Goal: Information Seeking & Learning: Learn about a topic

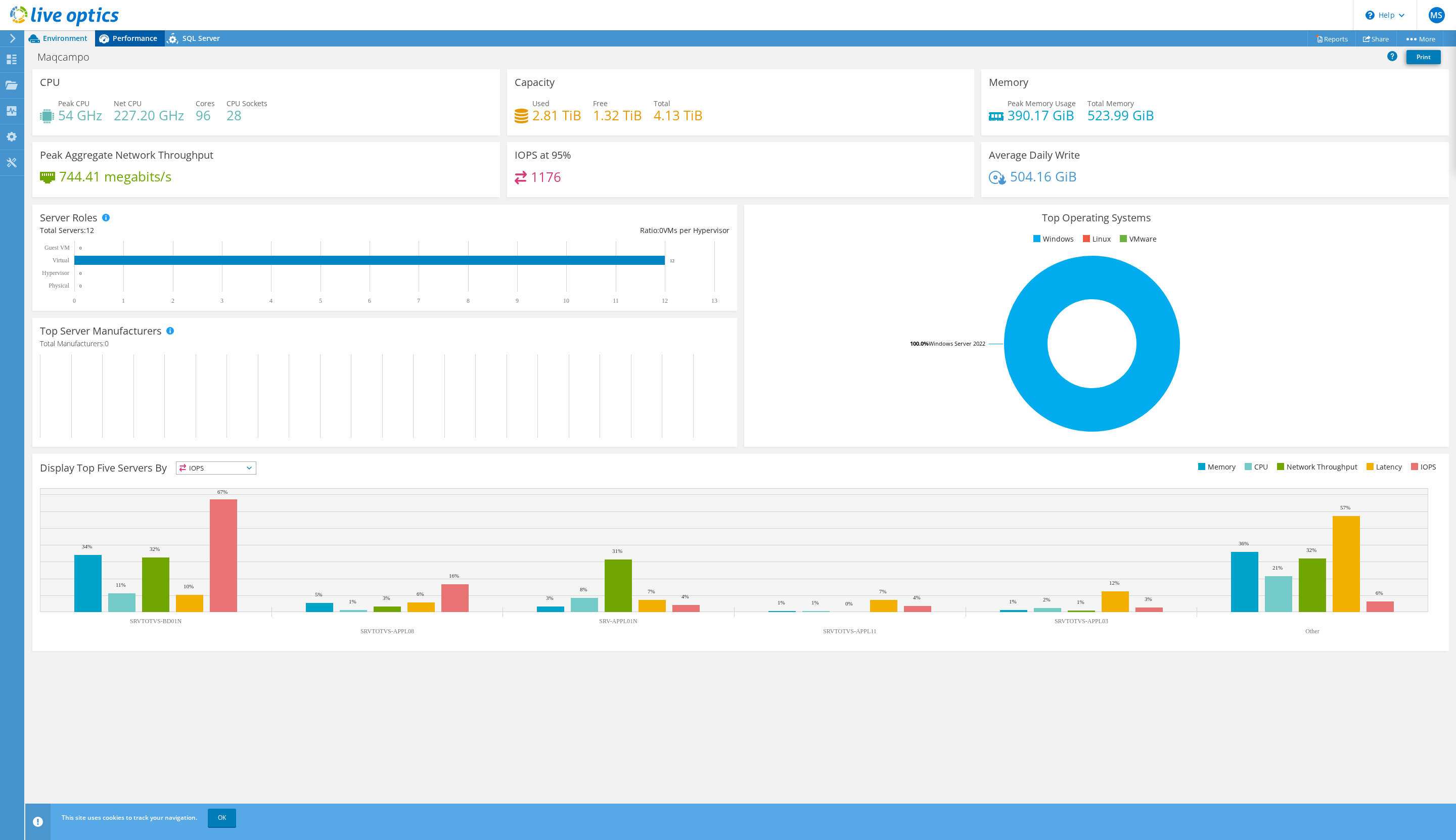
click at [114, 37] on span "Performance" at bounding box center [135, 38] width 45 height 9
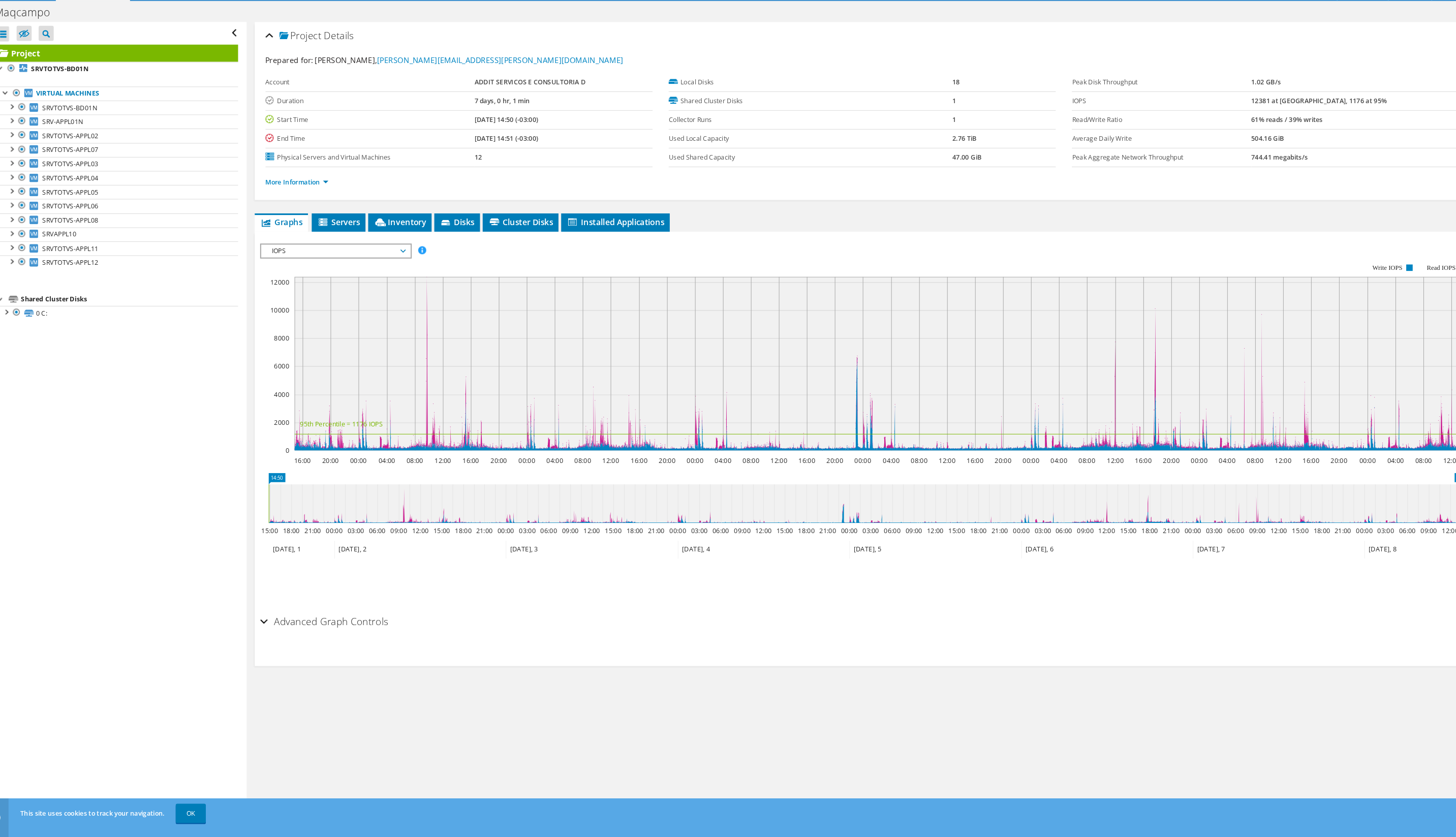
scroll to position [7, 0]
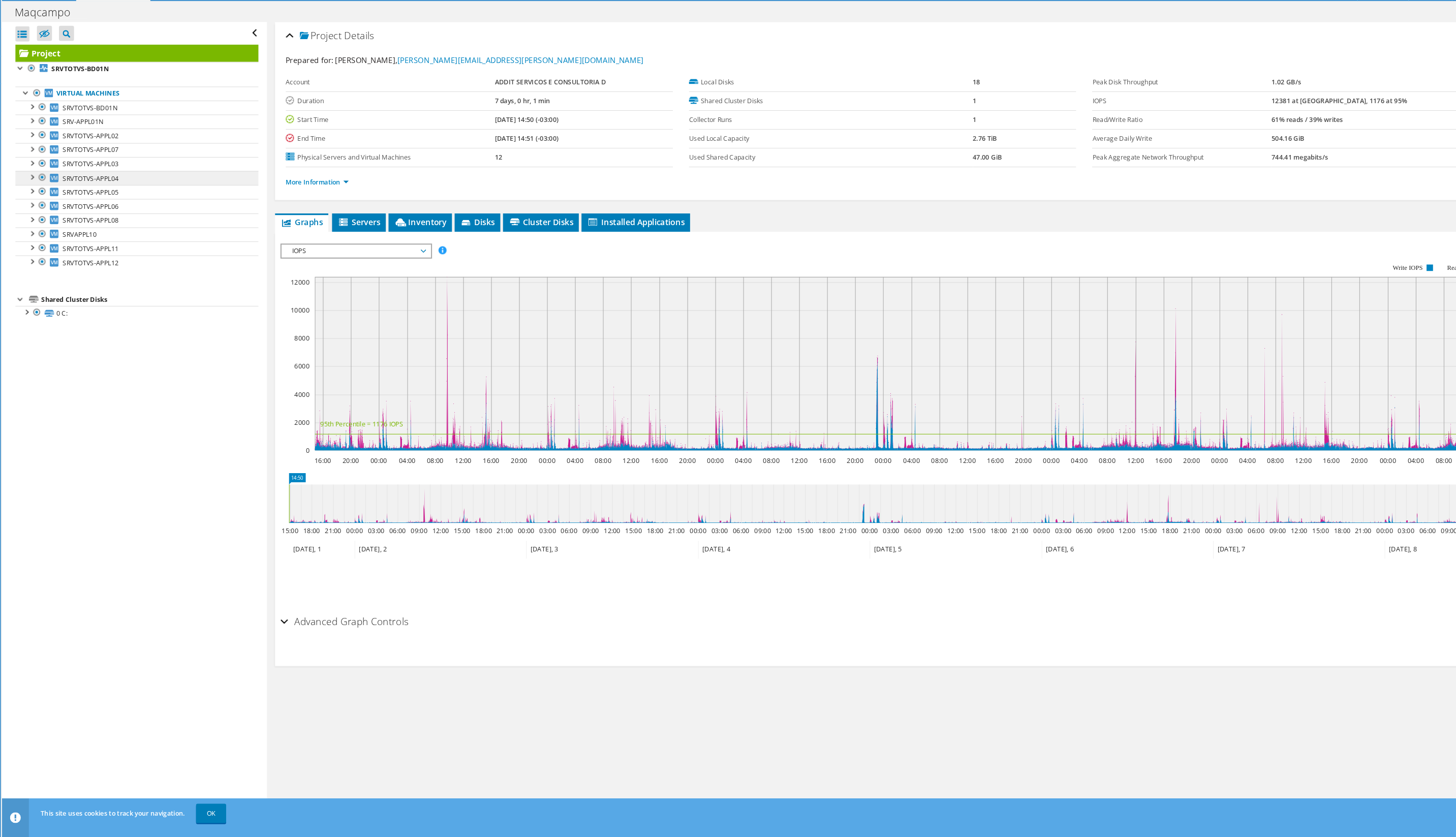
click at [106, 210] on span "SRVTOTVS-APPL04" at bounding box center [109, 214] width 53 height 9
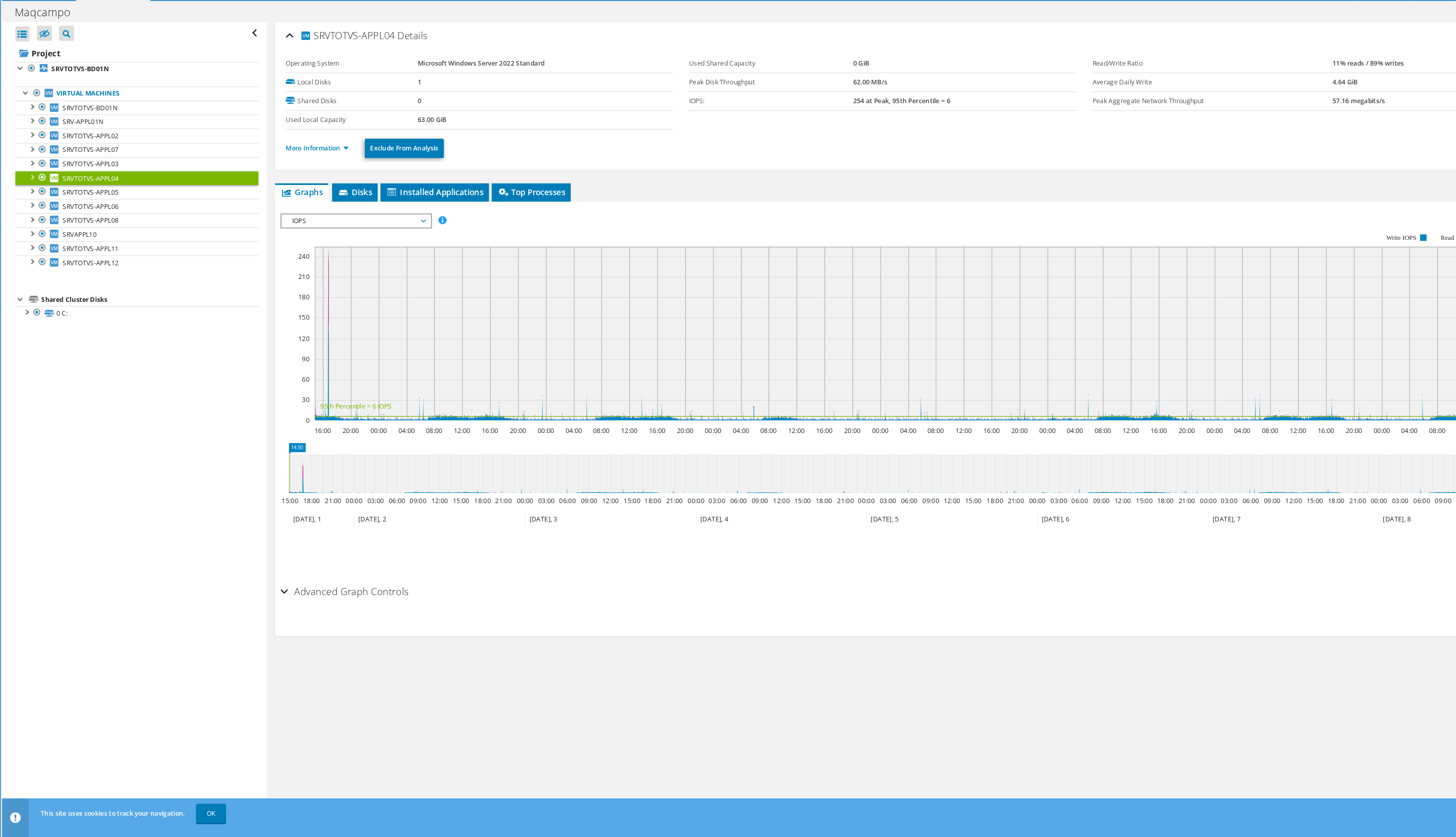
click at [389, 253] on rect at bounding box center [858, 355] width 1139 height 203
click at [393, 248] on span "IOPS" at bounding box center [360, 255] width 130 height 12
click at [305, 370] on li "All" at bounding box center [360, 376] width 140 height 12
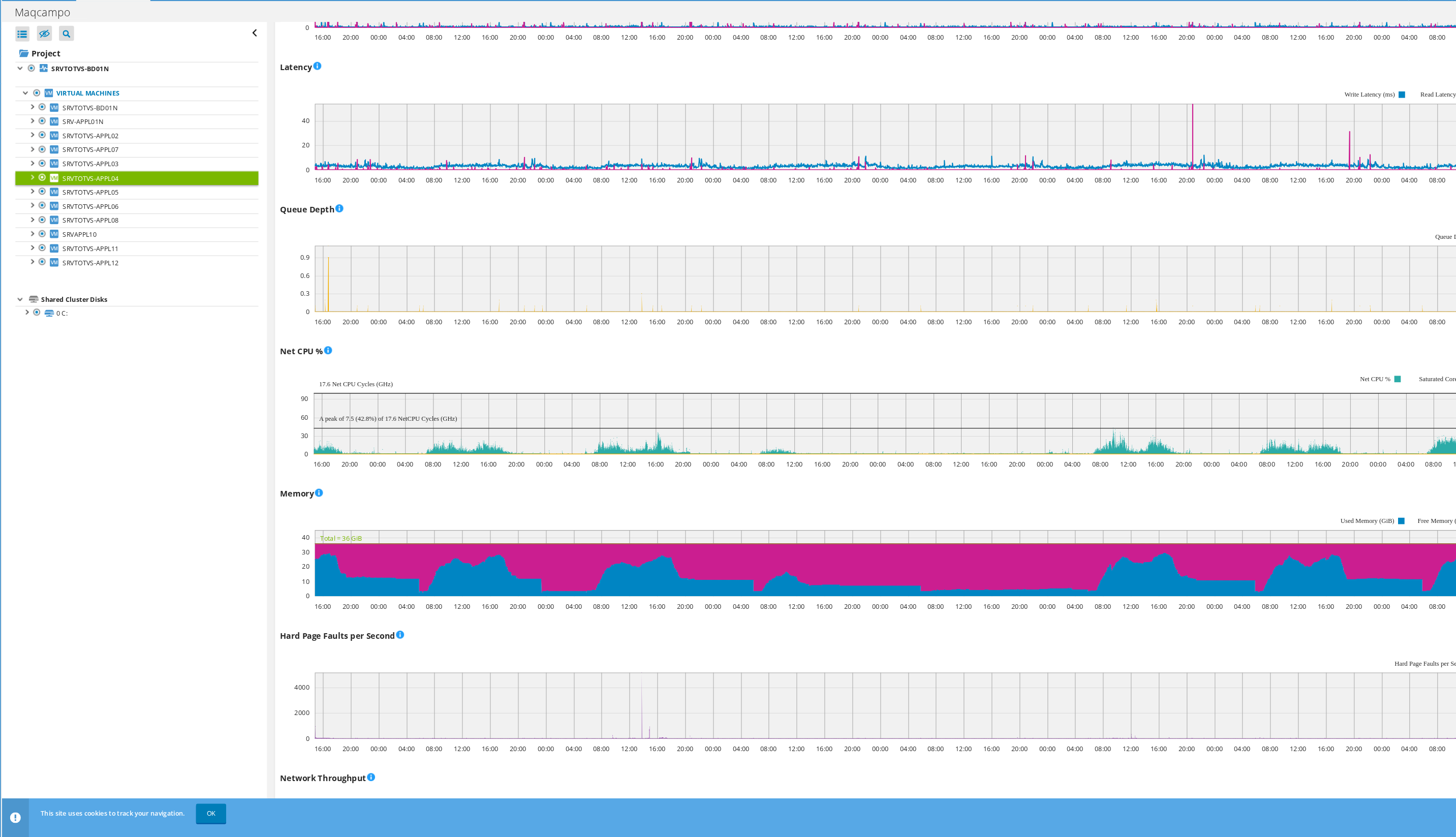
scroll to position [587, 0]
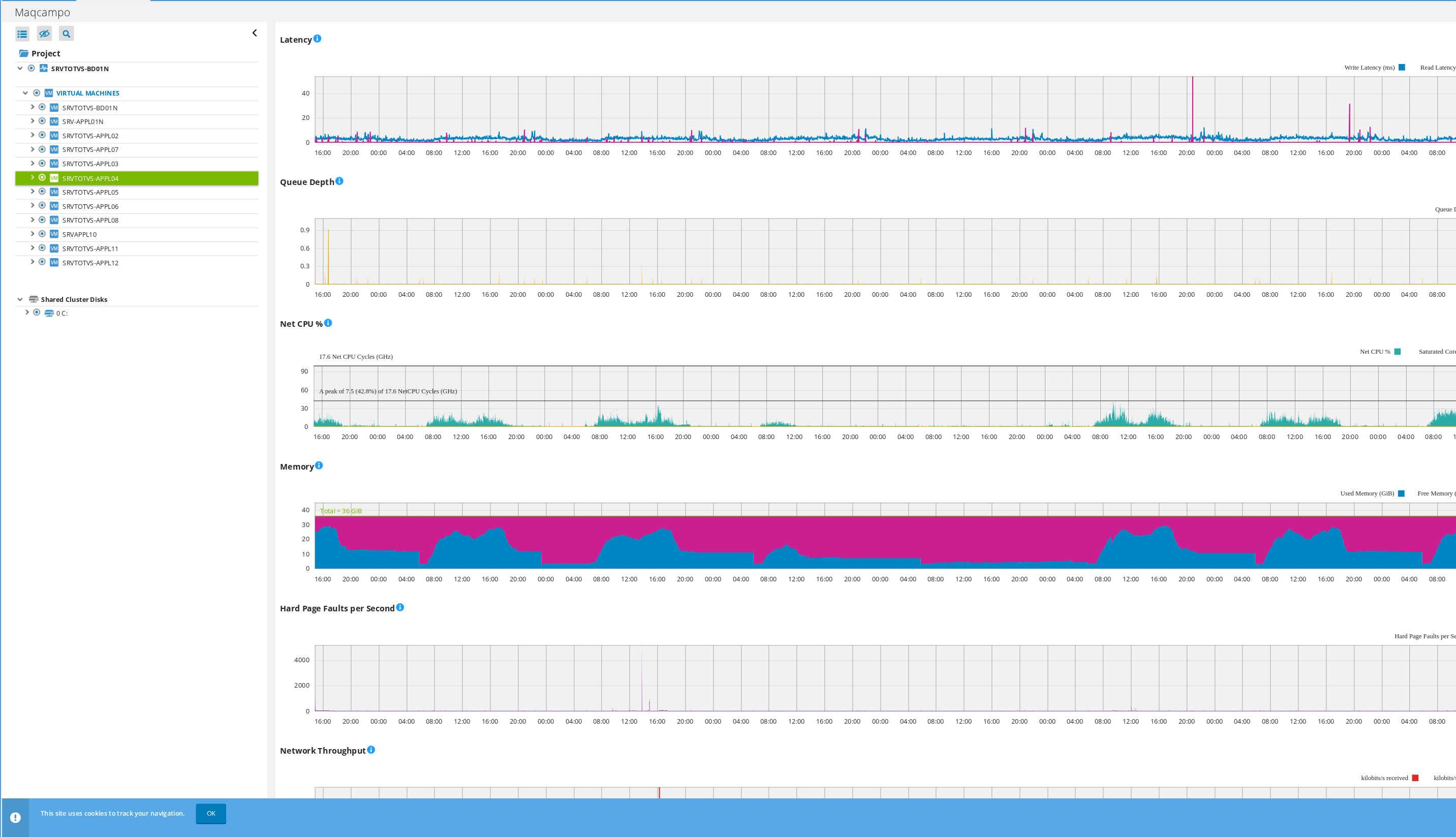
click at [616, 478] on div "Memory 16:00 20:00 00:00 04:00 08:00 12:00 16:00 20:00 00:00 04:00 08:00 12:00 …" at bounding box center [865, 537] width 1154 height 119
click at [106, 223] on span "SRVTOTVS-APPL05" at bounding box center [109, 227] width 53 height 9
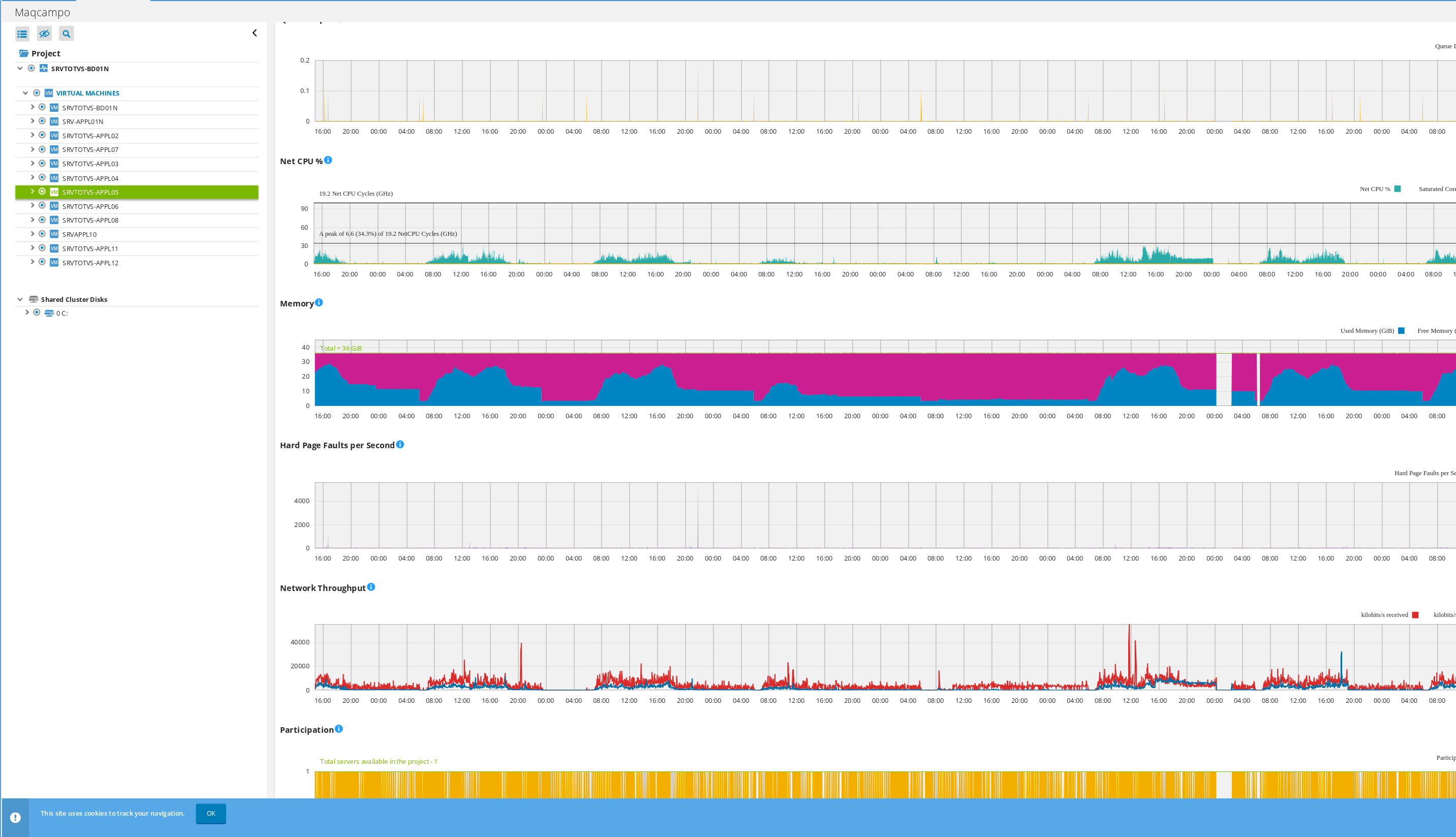
scroll to position [669, 0]
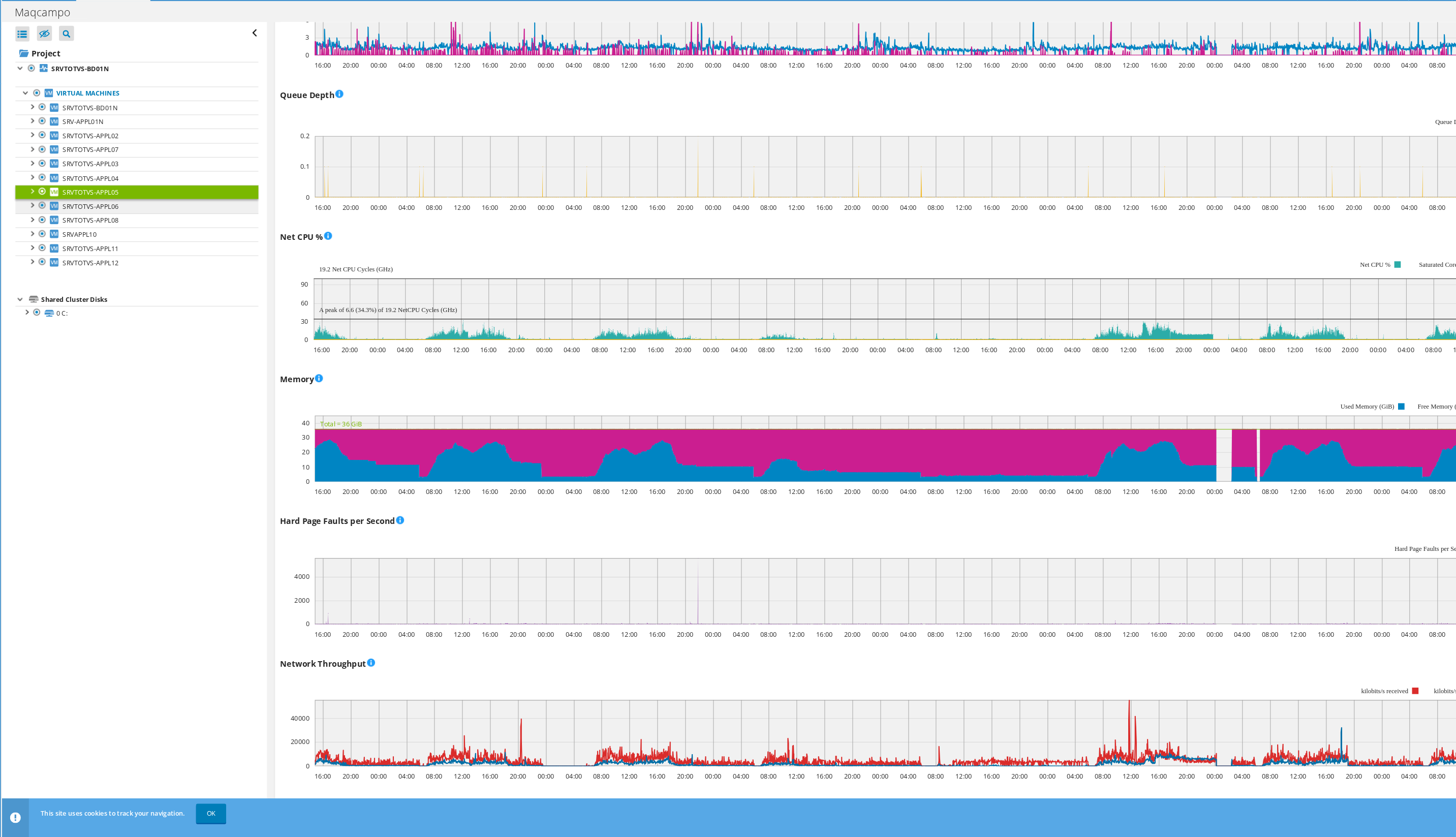
click at [96, 236] on span "SRVTOTVS-APPL06" at bounding box center [109, 240] width 53 height 9
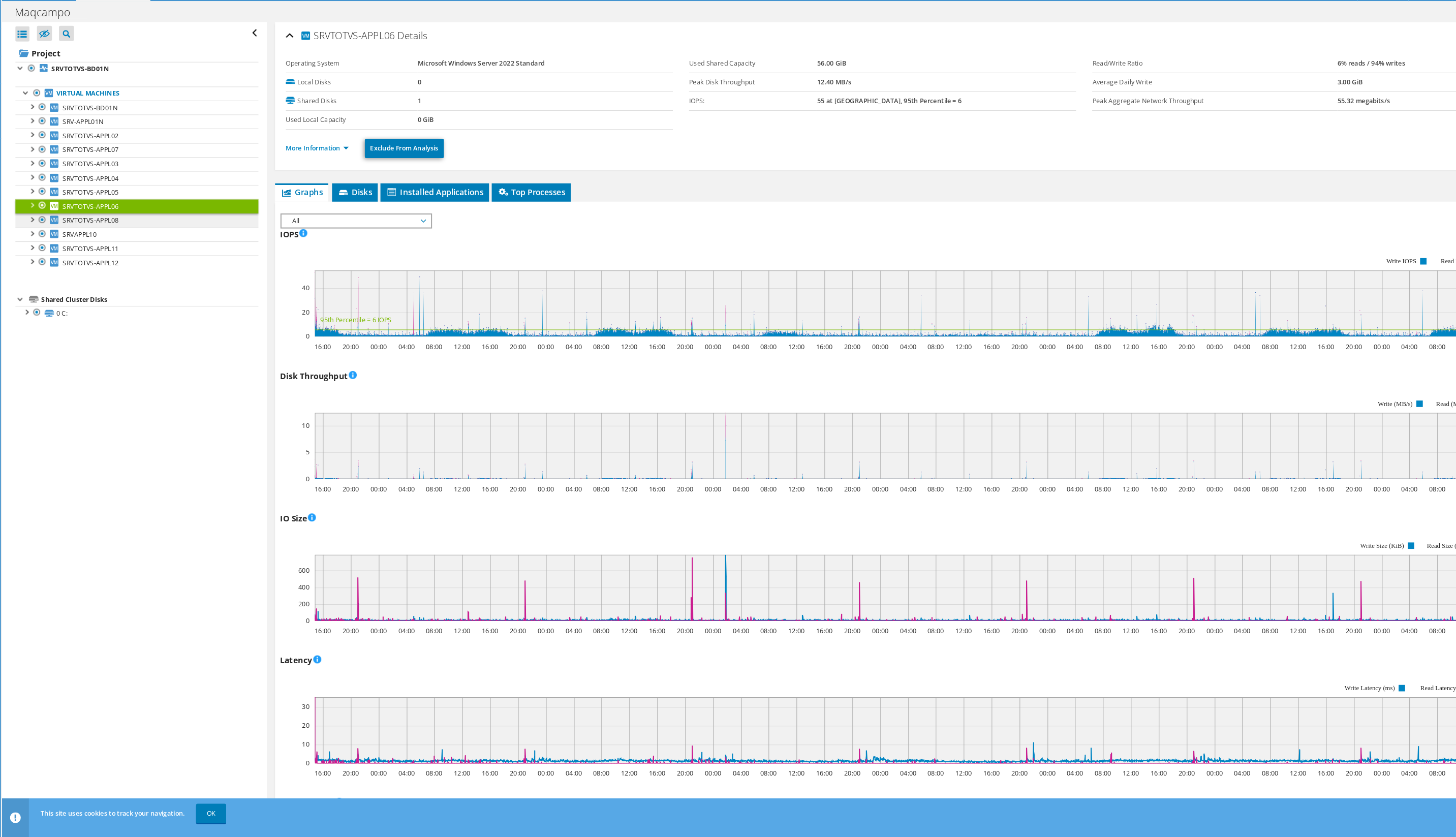
scroll to position [37, 0]
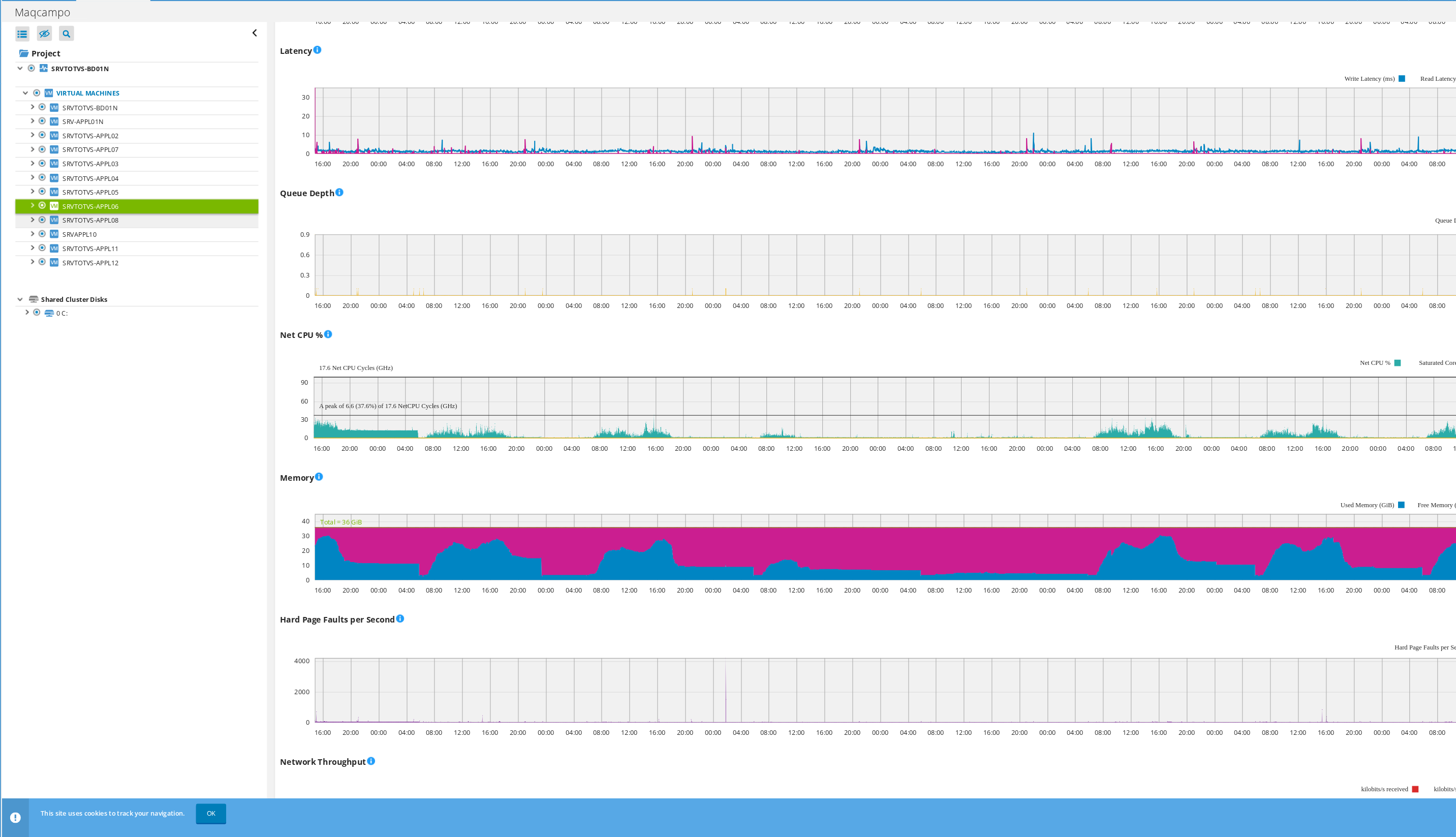
click at [97, 250] on span "SRVTOTVS-APPL08" at bounding box center [109, 254] width 53 height 9
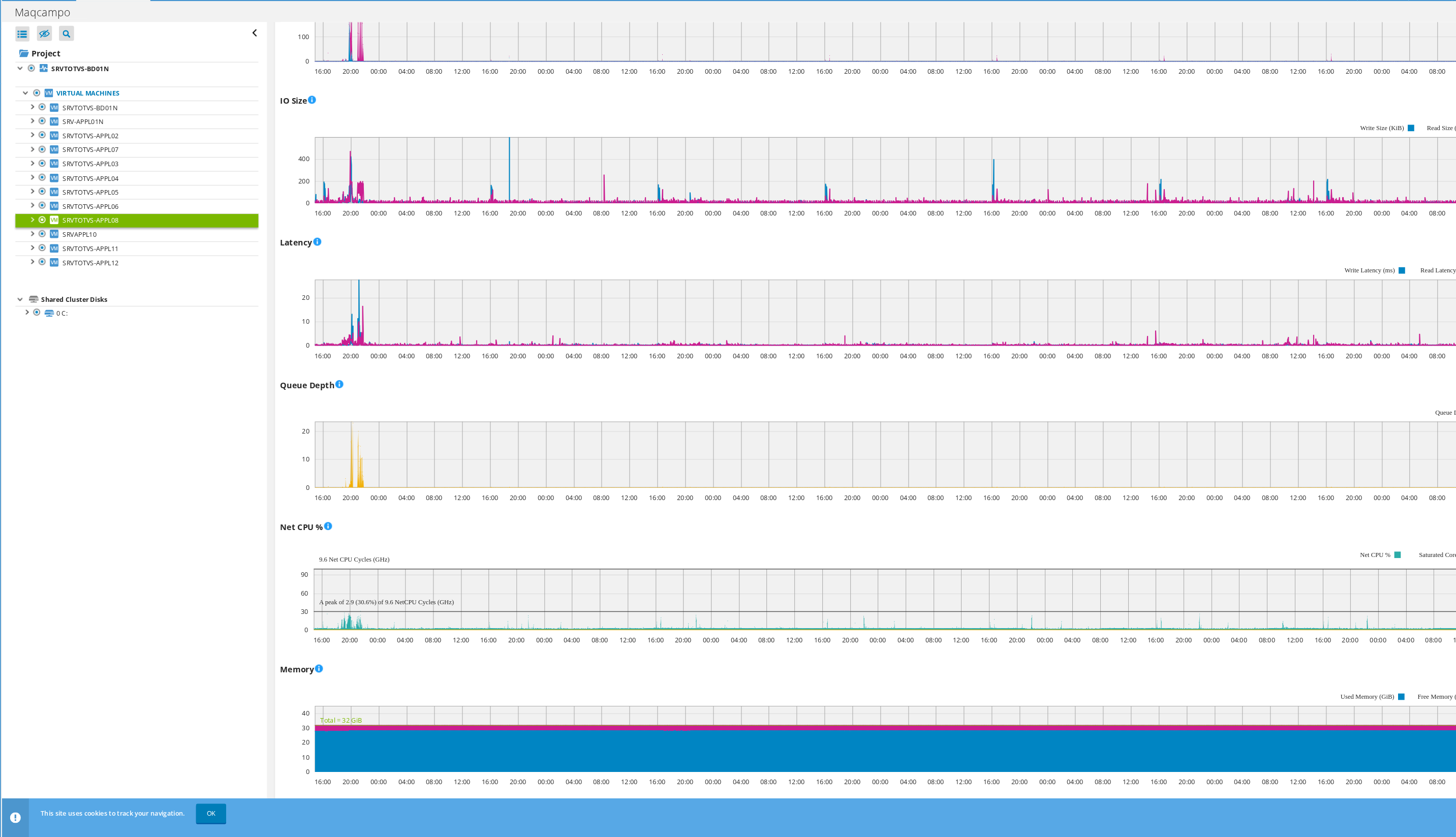
scroll to position [506, 0]
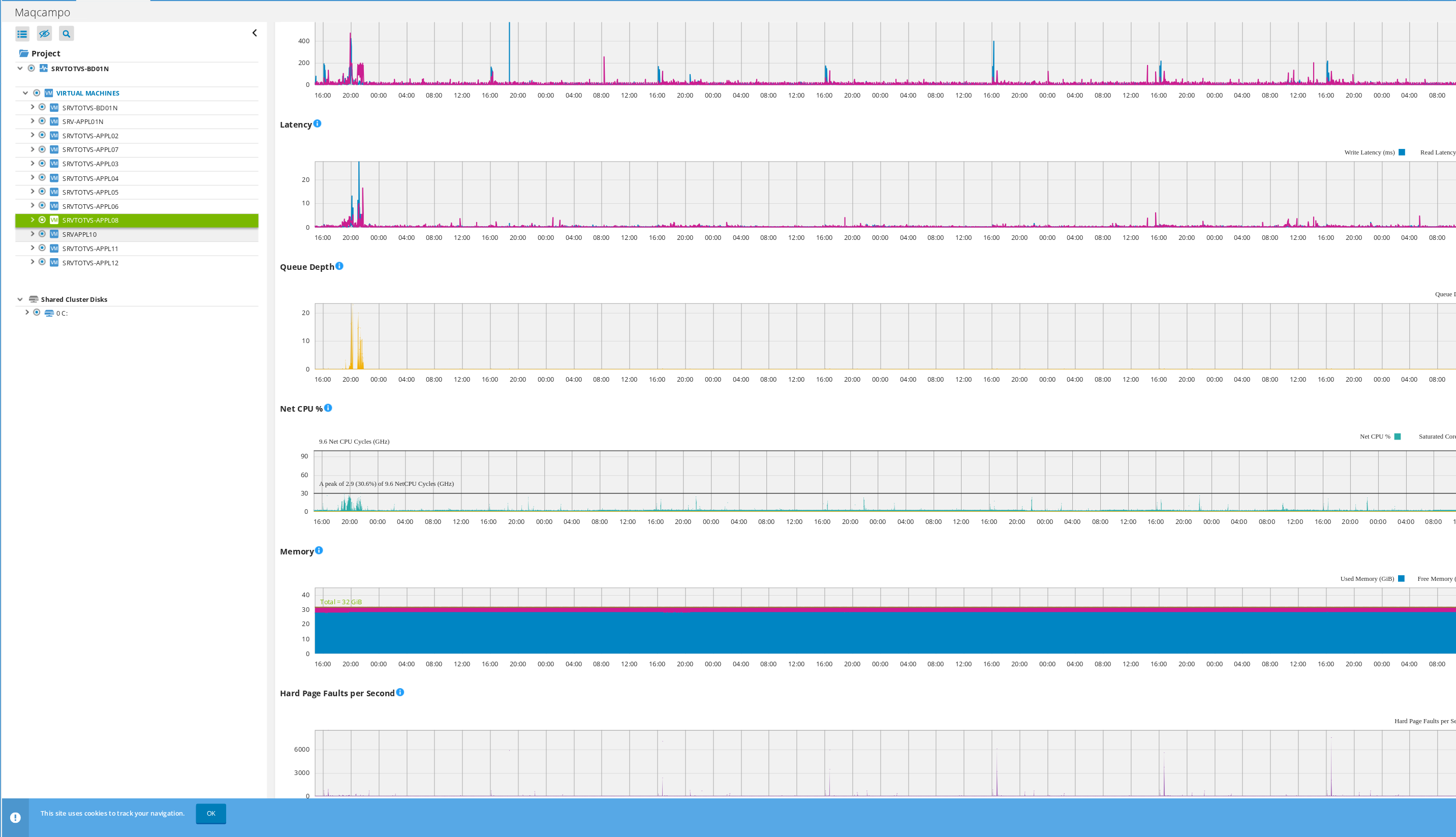
click at [99, 261] on link "SRVAPPL10" at bounding box center [153, 267] width 230 height 13
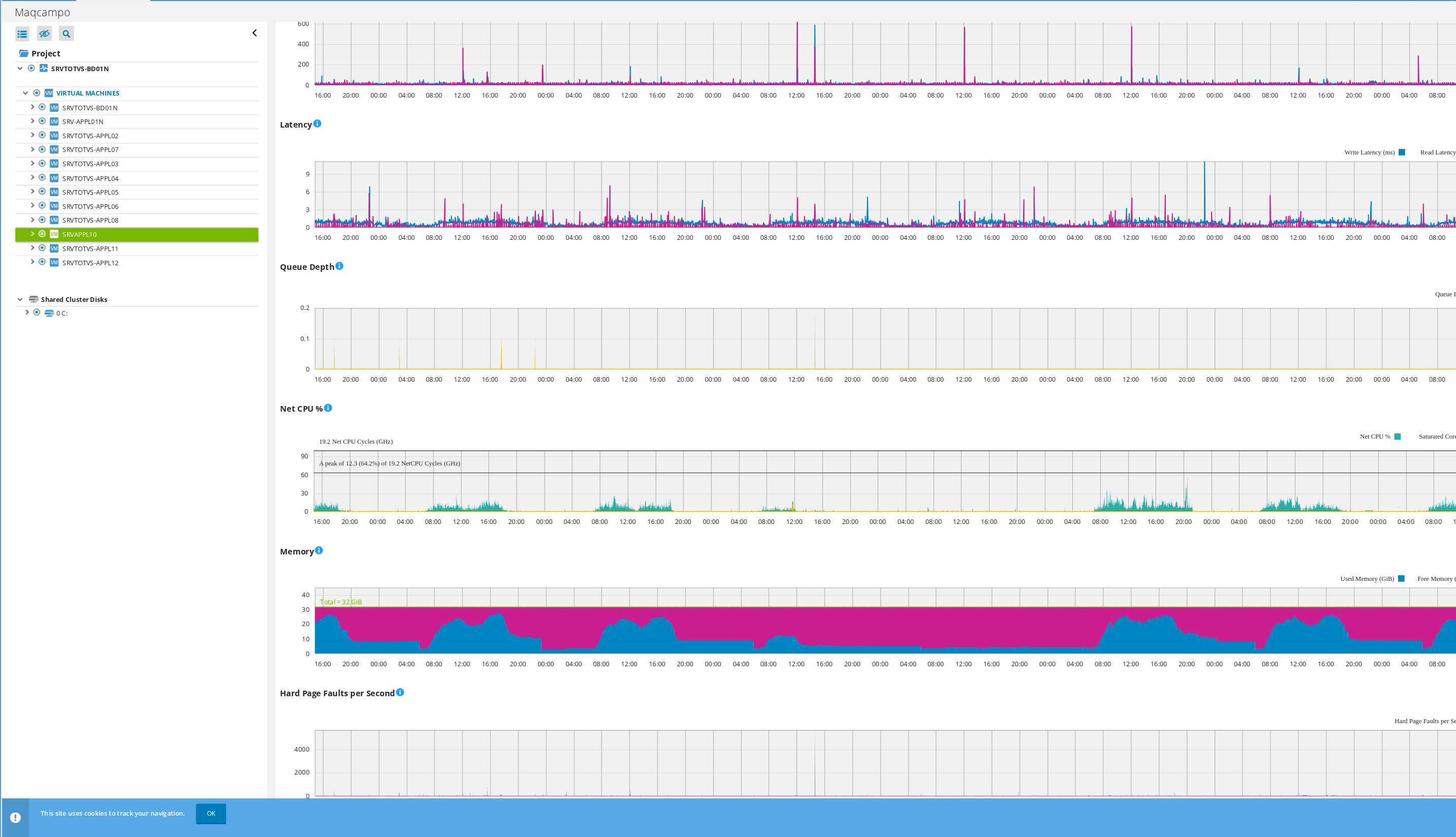
click at [87, 263] on span "SRVAPPL10" at bounding box center [99, 267] width 32 height 9
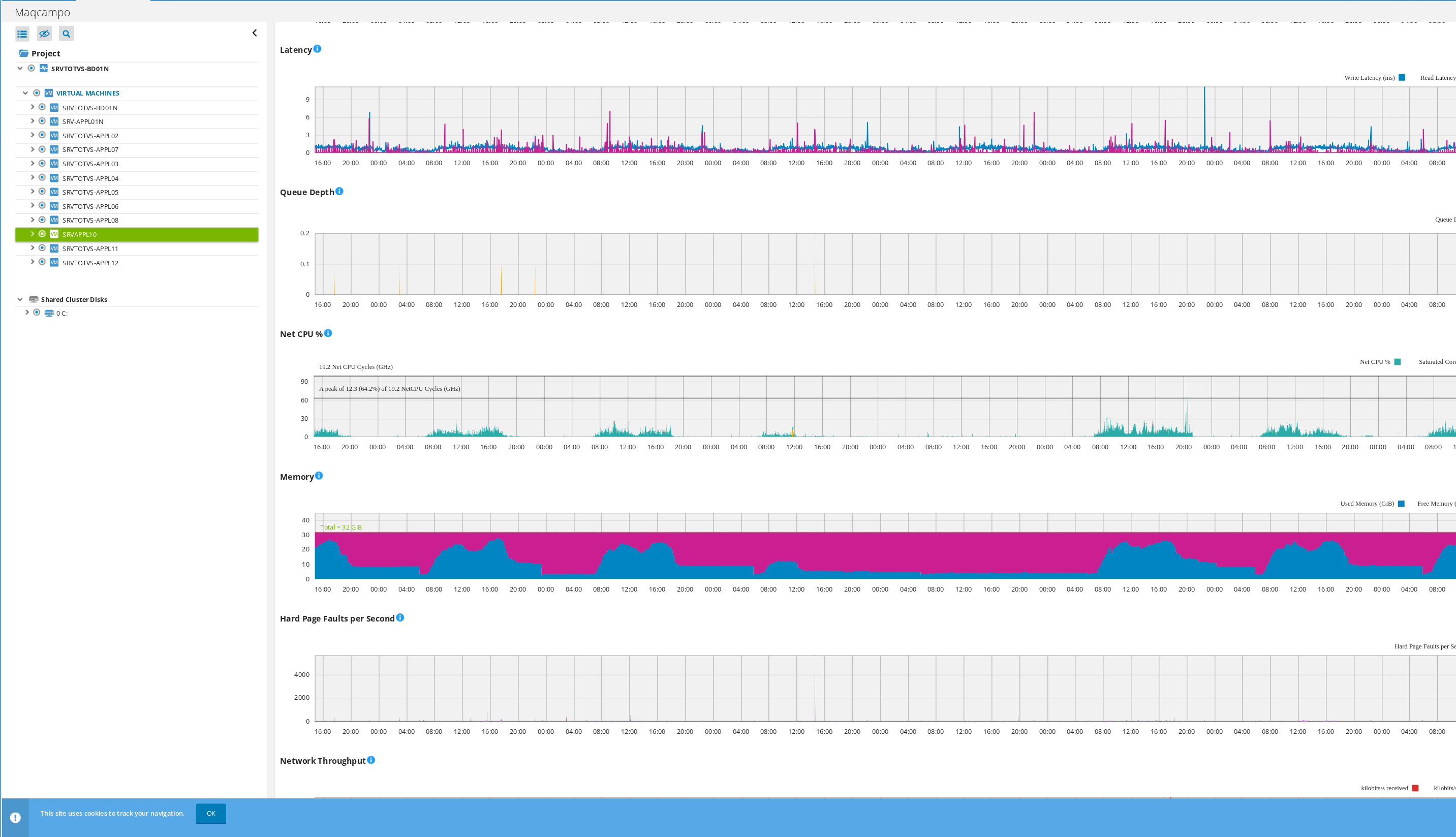
scroll to position [582, 0]
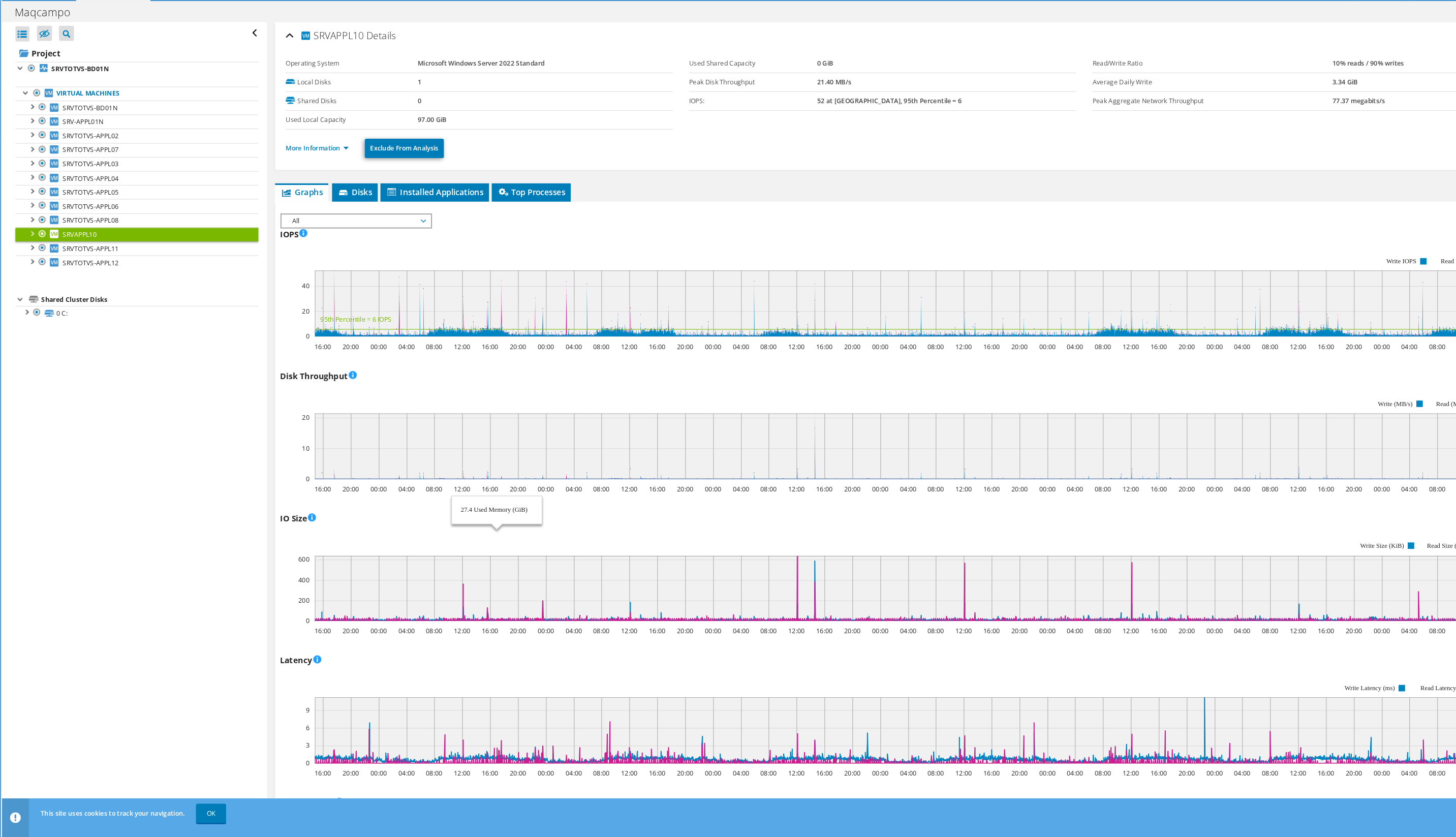
scroll to position [37, 0]
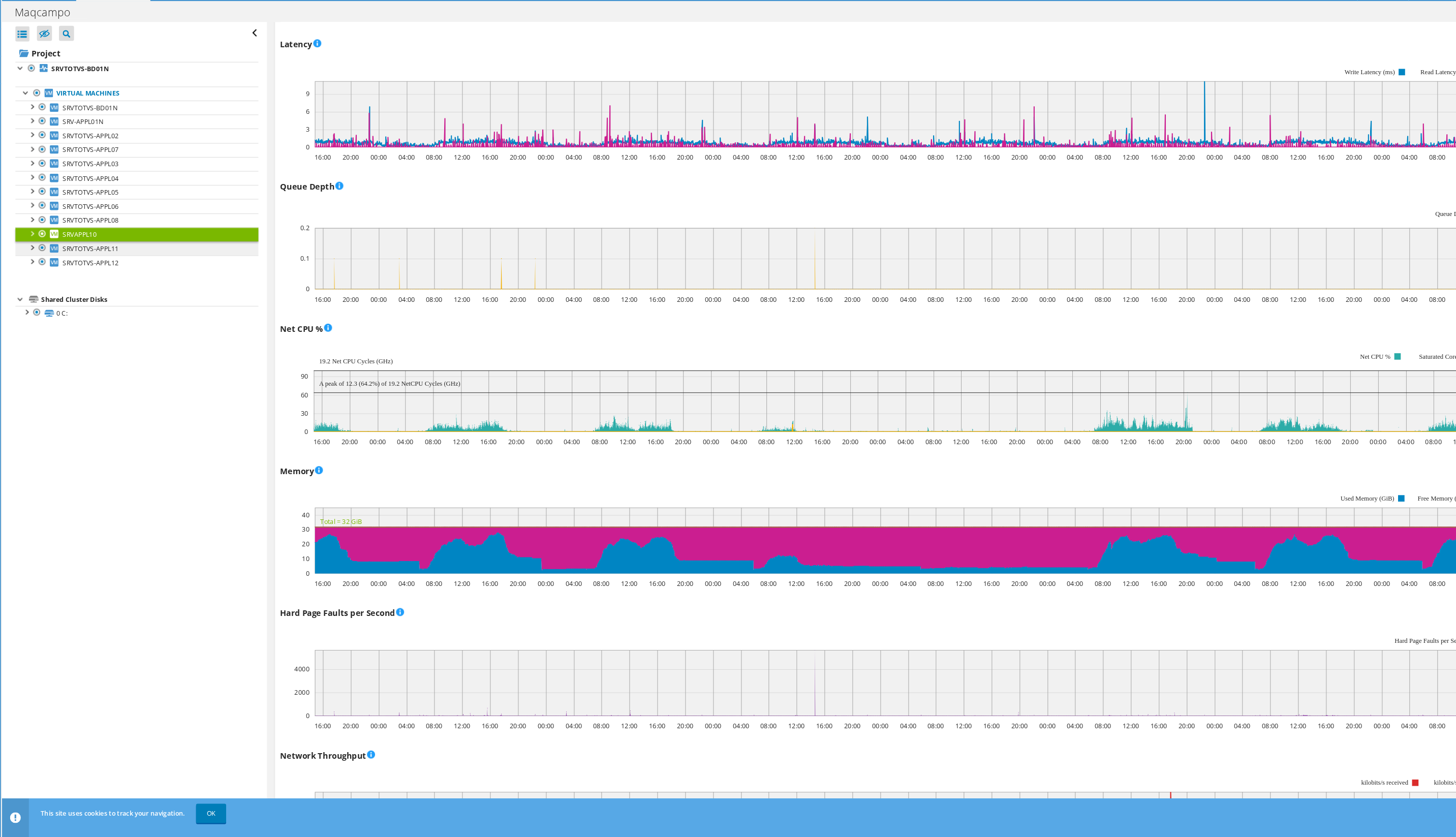
click at [94, 277] on span "SRVTOTVS-APPL11" at bounding box center [109, 281] width 53 height 9
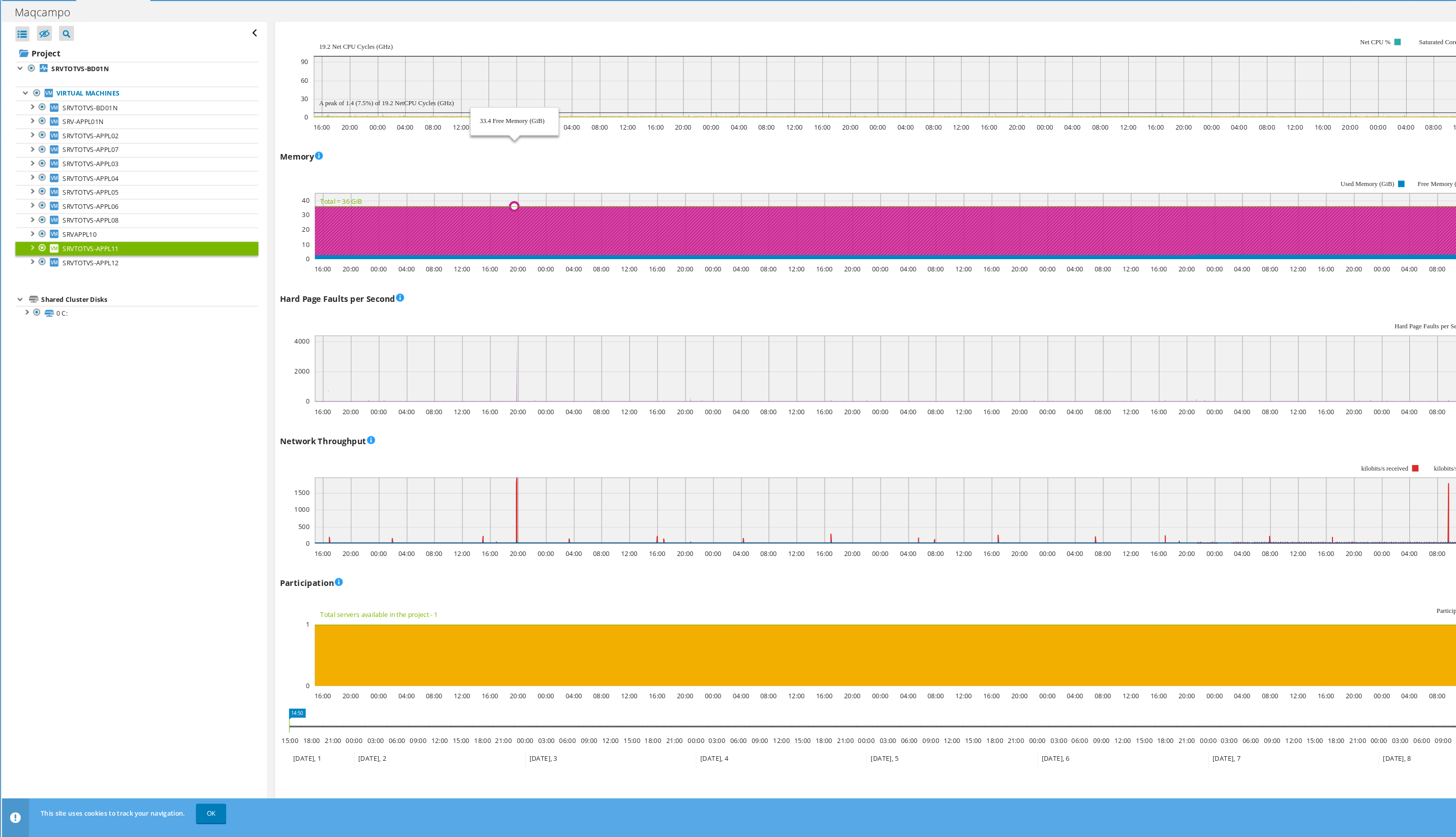
scroll to position [868, 0]
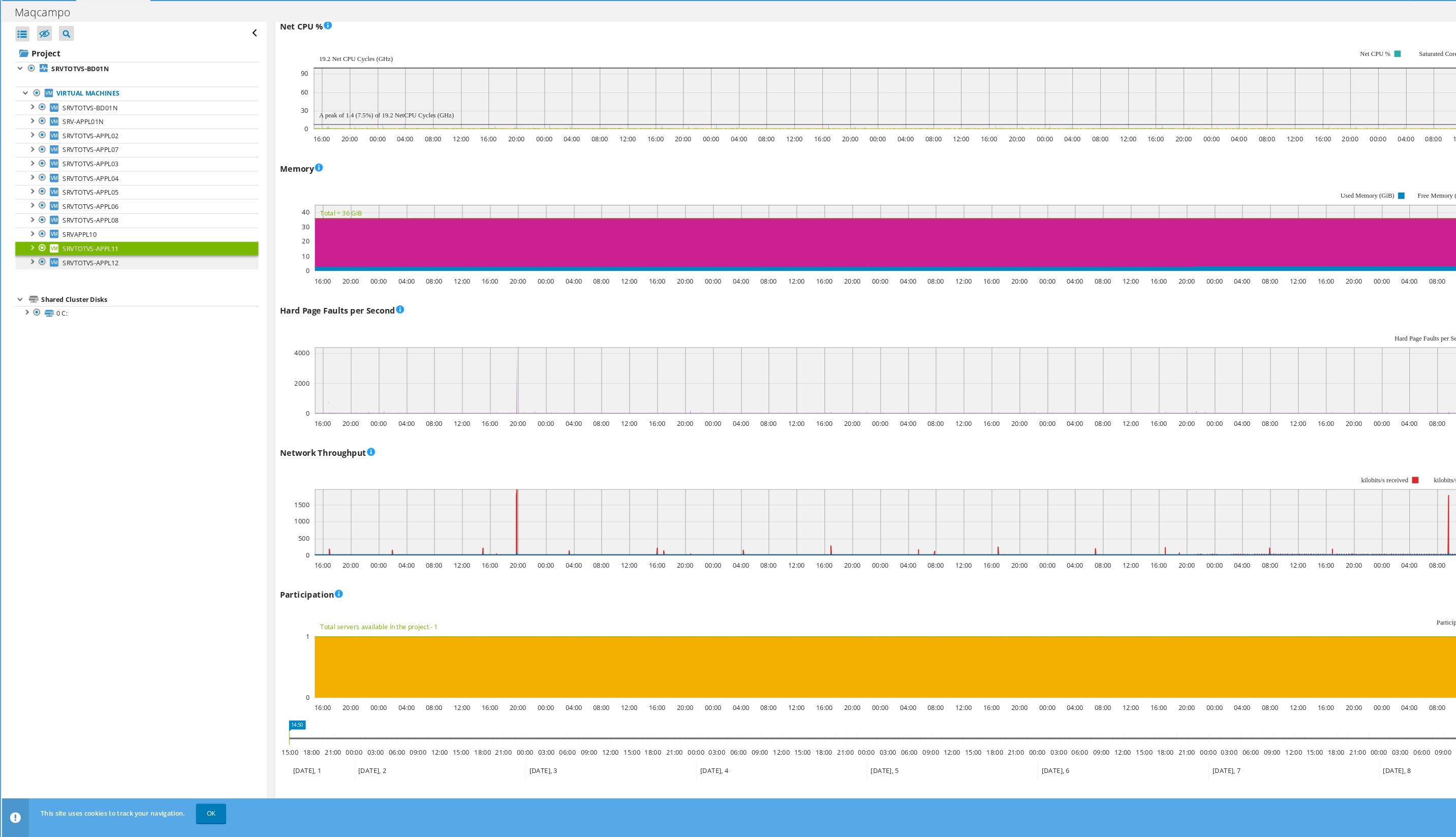
click at [83, 290] on span "SRVTOTVS-APPL12" at bounding box center [109, 294] width 53 height 9
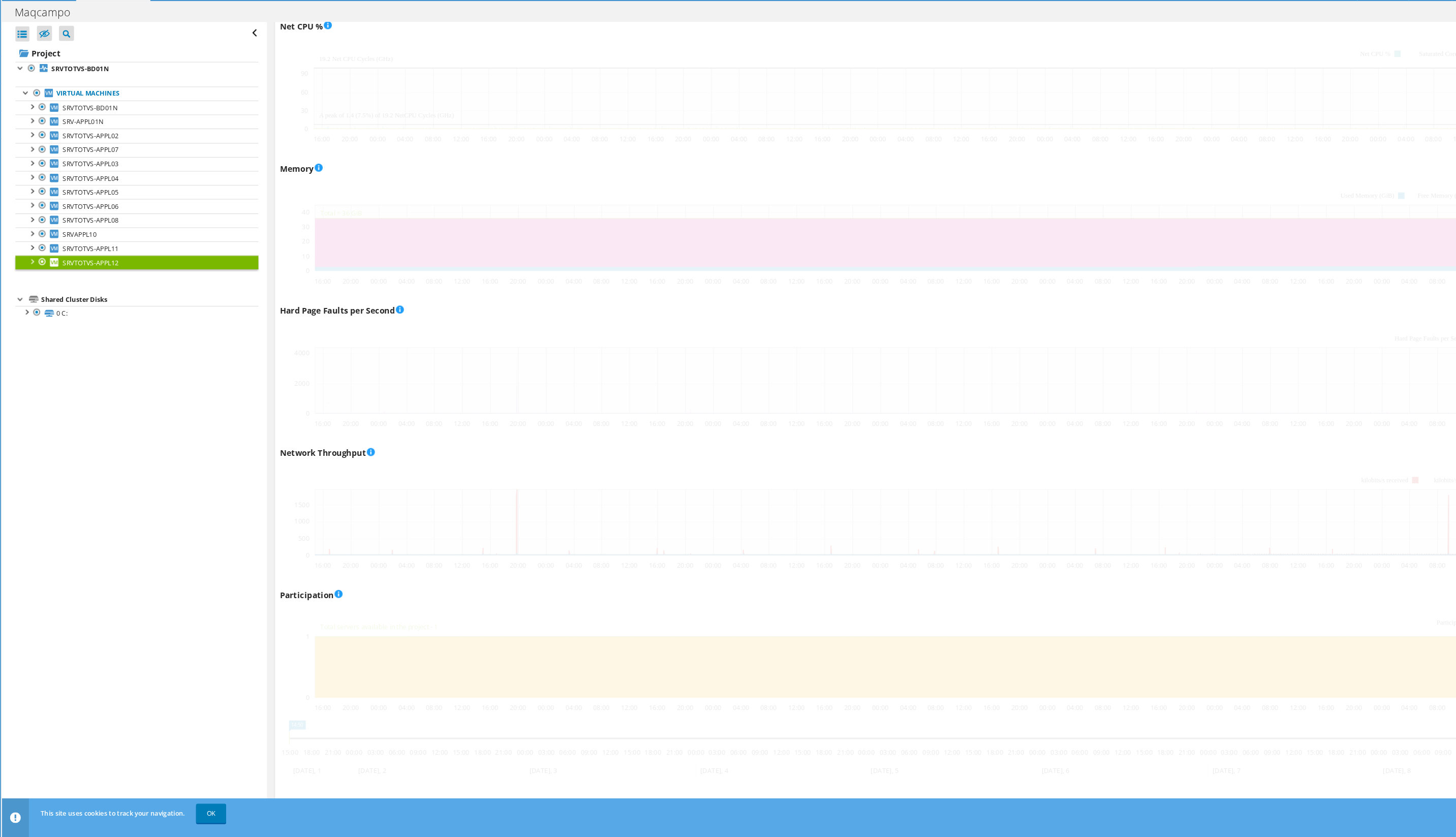
click at [92, 287] on link "SRVTOTVS-APPL12" at bounding box center [153, 293] width 230 height 13
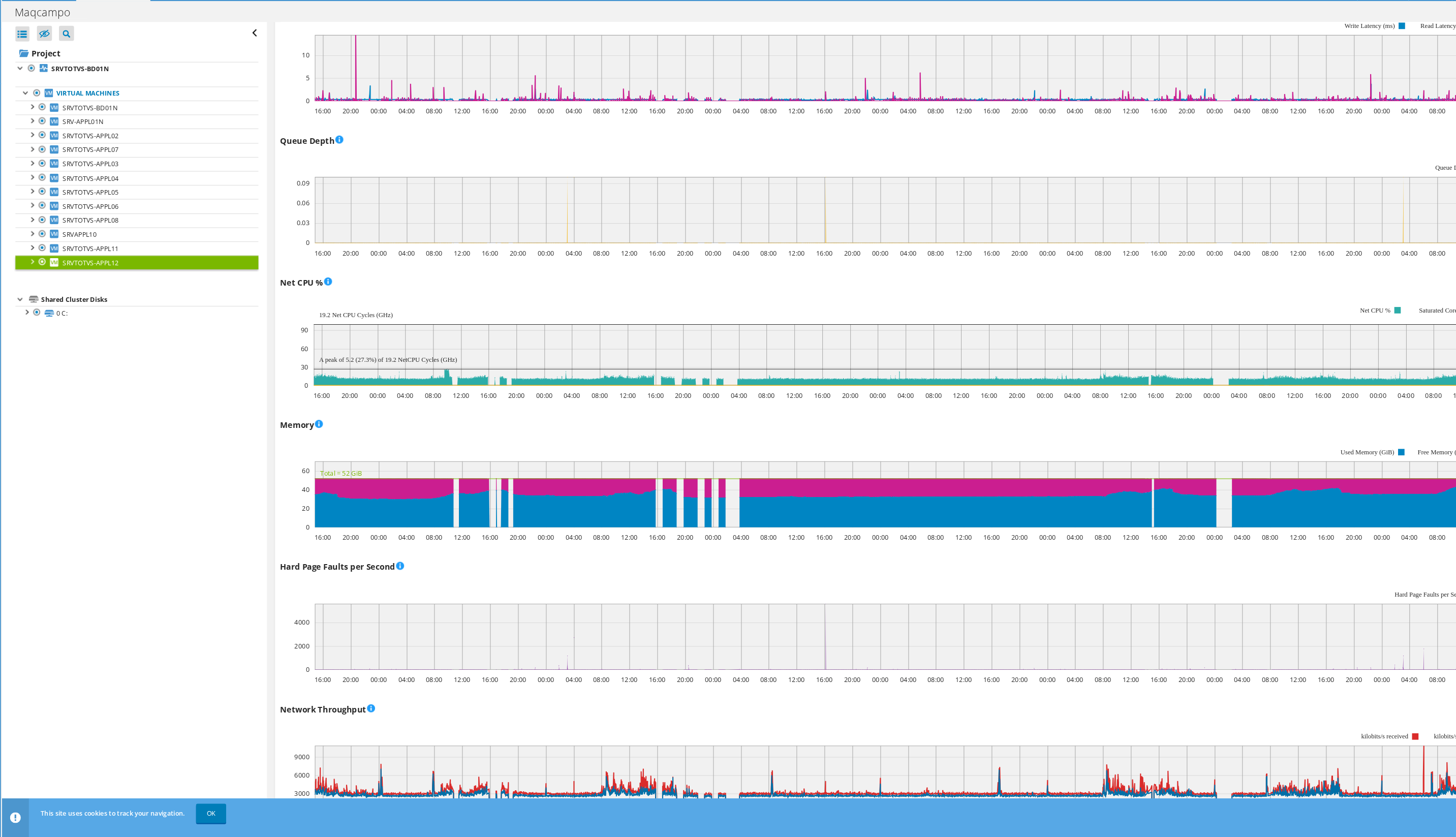
scroll to position [627, 0]
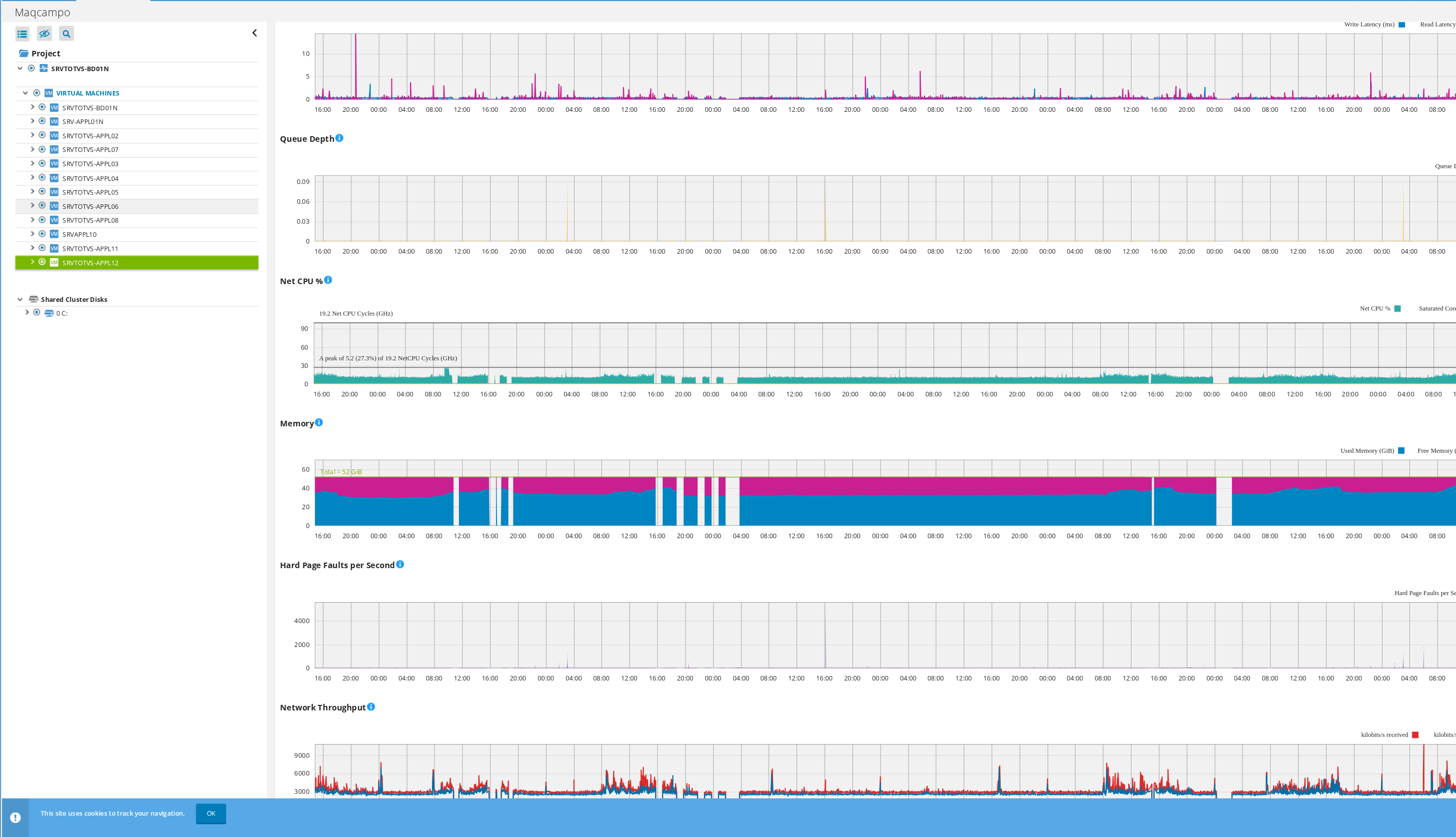
click at [93, 236] on span "SRVTOTVS-APPL06" at bounding box center [109, 240] width 53 height 9
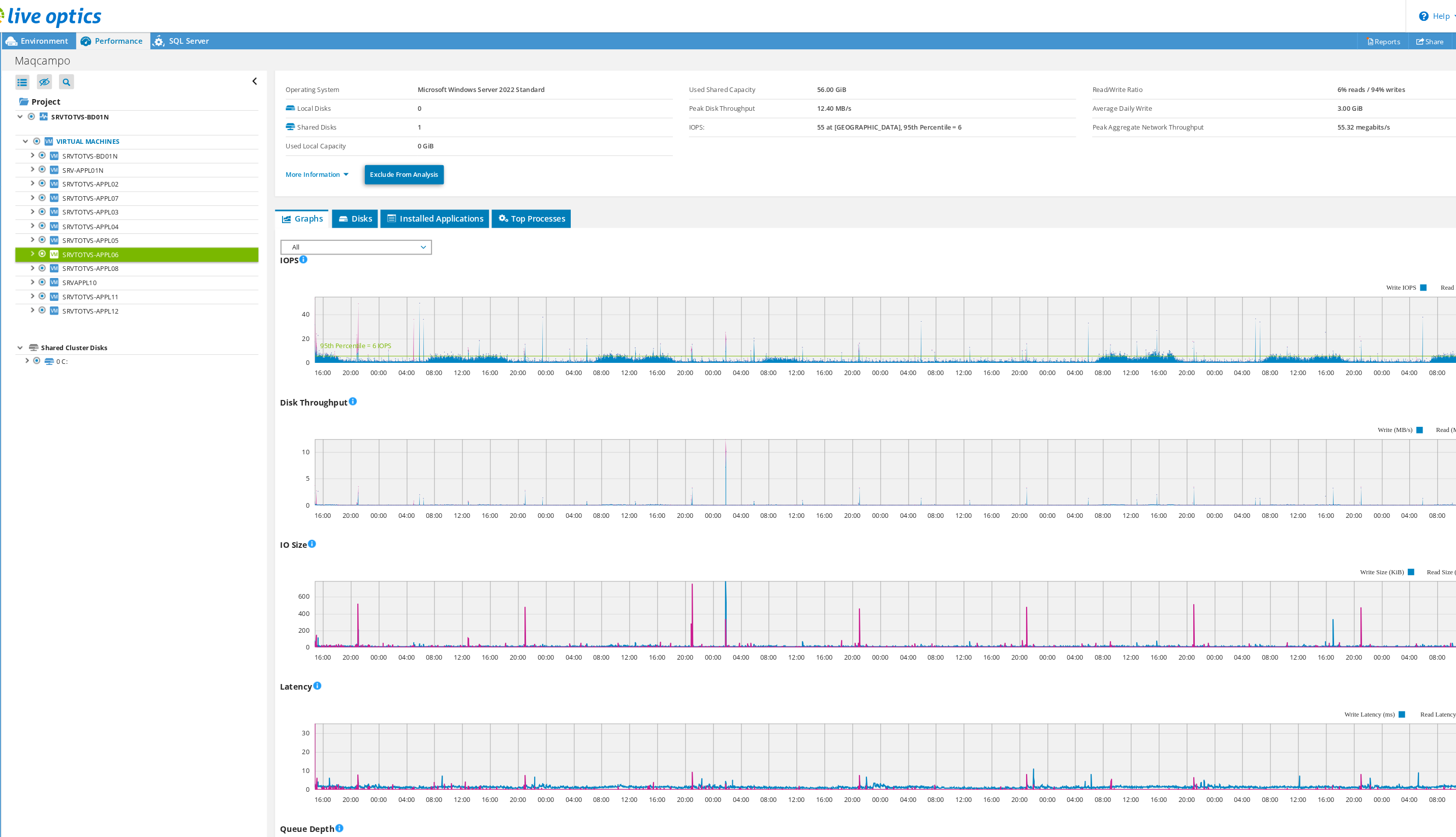
scroll to position [6, 0]
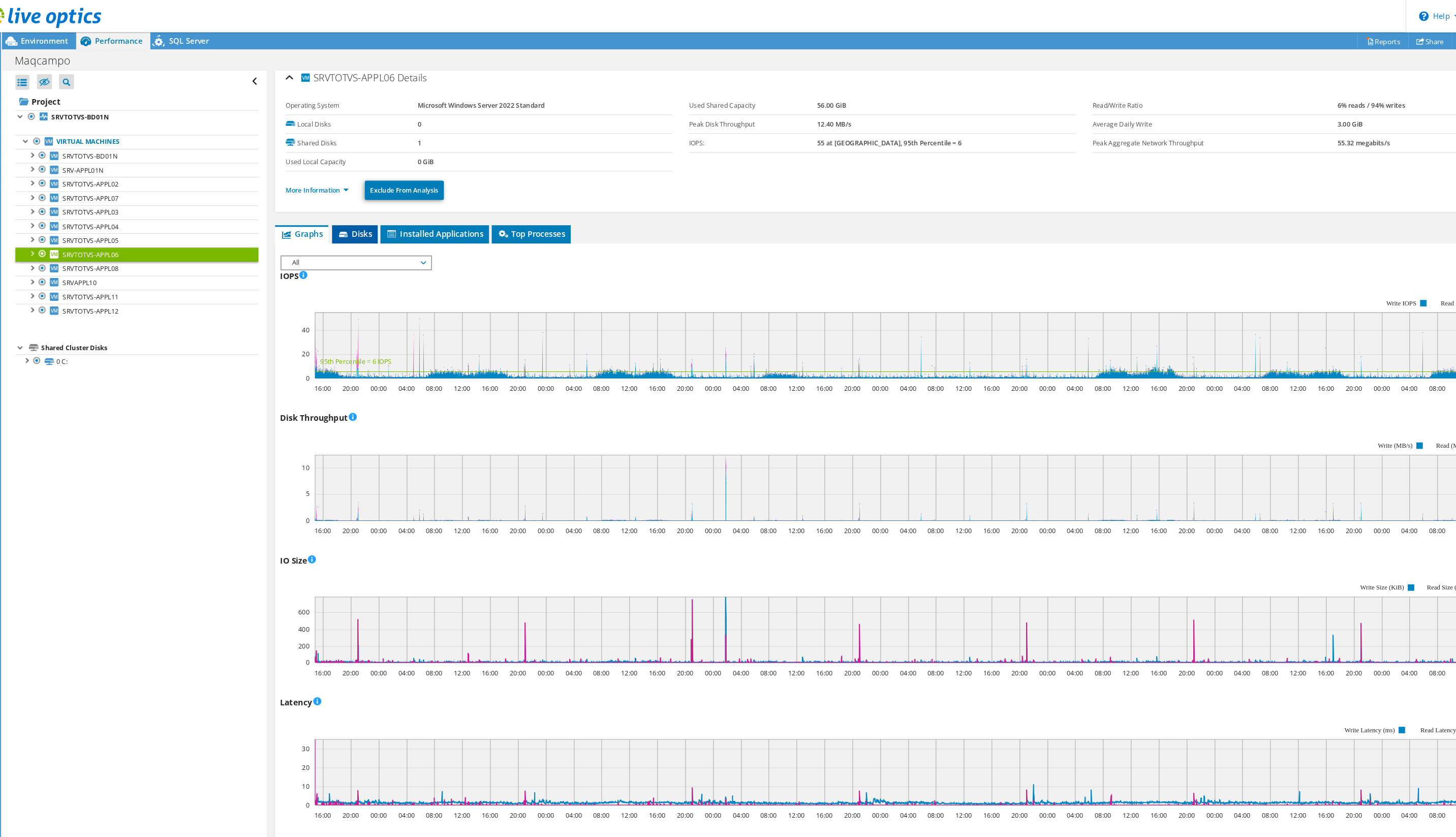
click at [343, 227] on li "Disks" at bounding box center [358, 222] width 43 height 17
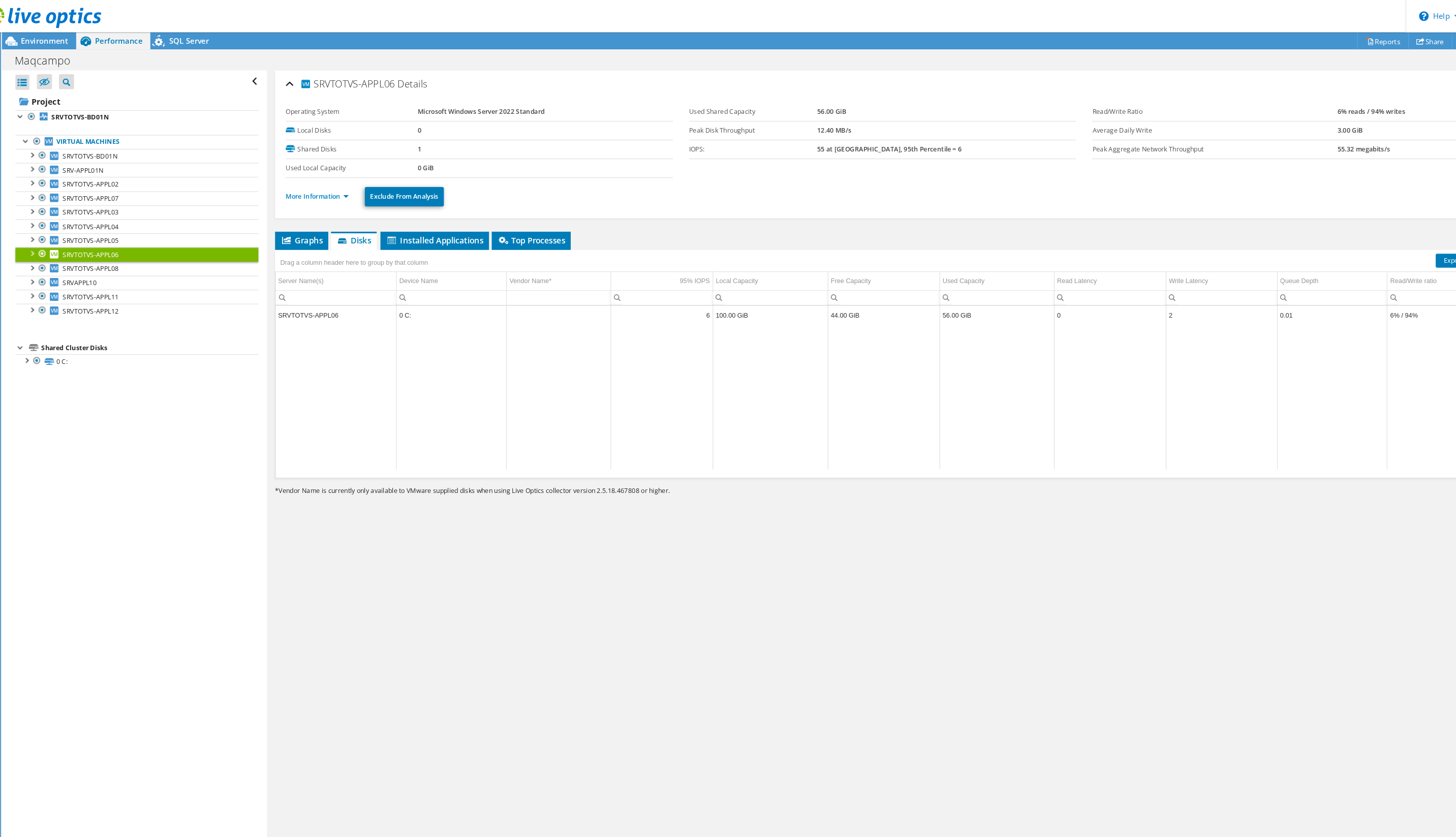
scroll to position [0, 0]
click at [697, 298] on td "100.00 GiB" at bounding box center [752, 298] width 109 height 17
click at [96, 283] on span "SRVTOTVS-APPL11" at bounding box center [109, 281] width 53 height 9
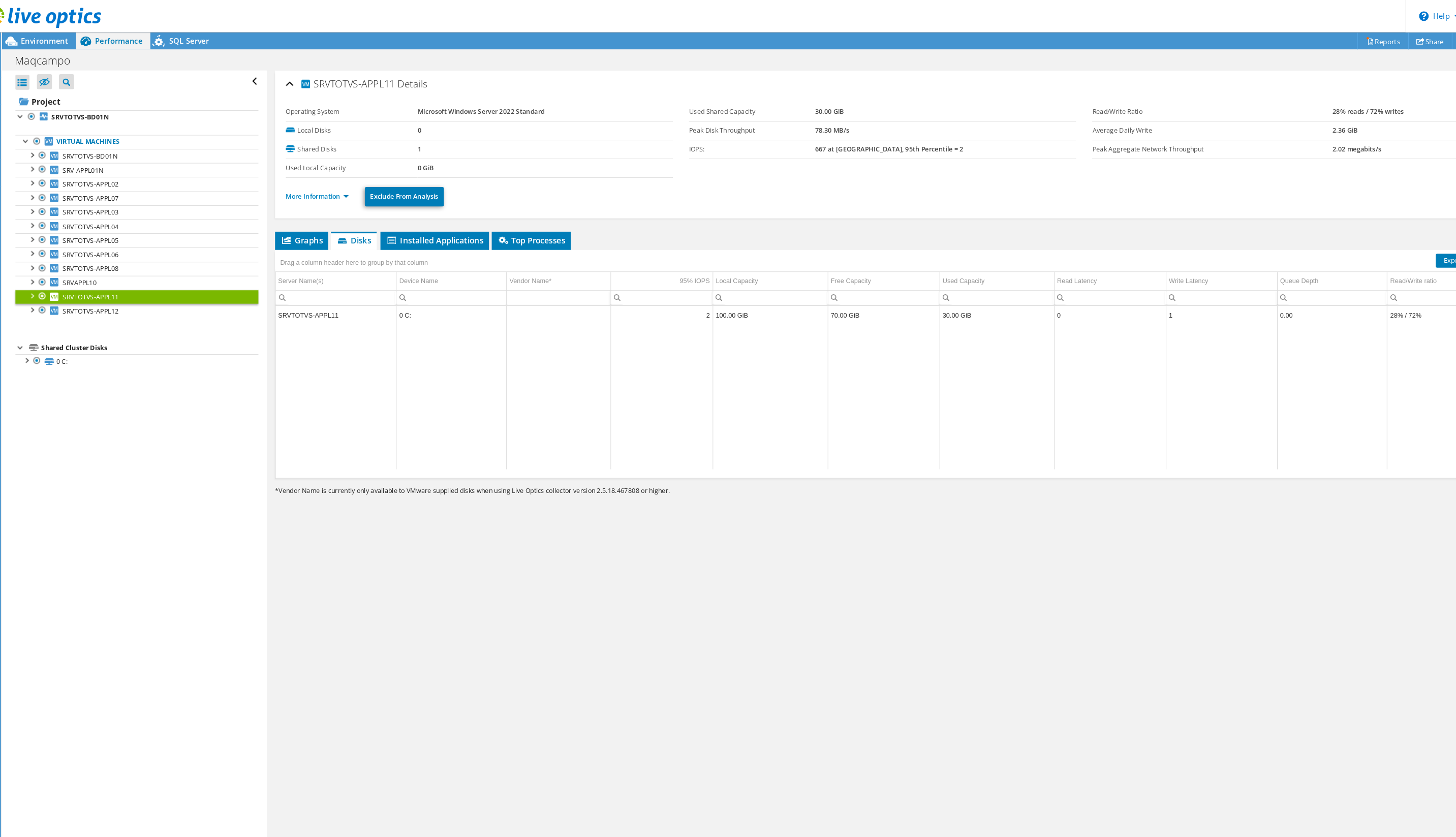
scroll to position [37, 0]
click at [104, 239] on span "SRVTOTVS-APPL06" at bounding box center [109, 240] width 53 height 9
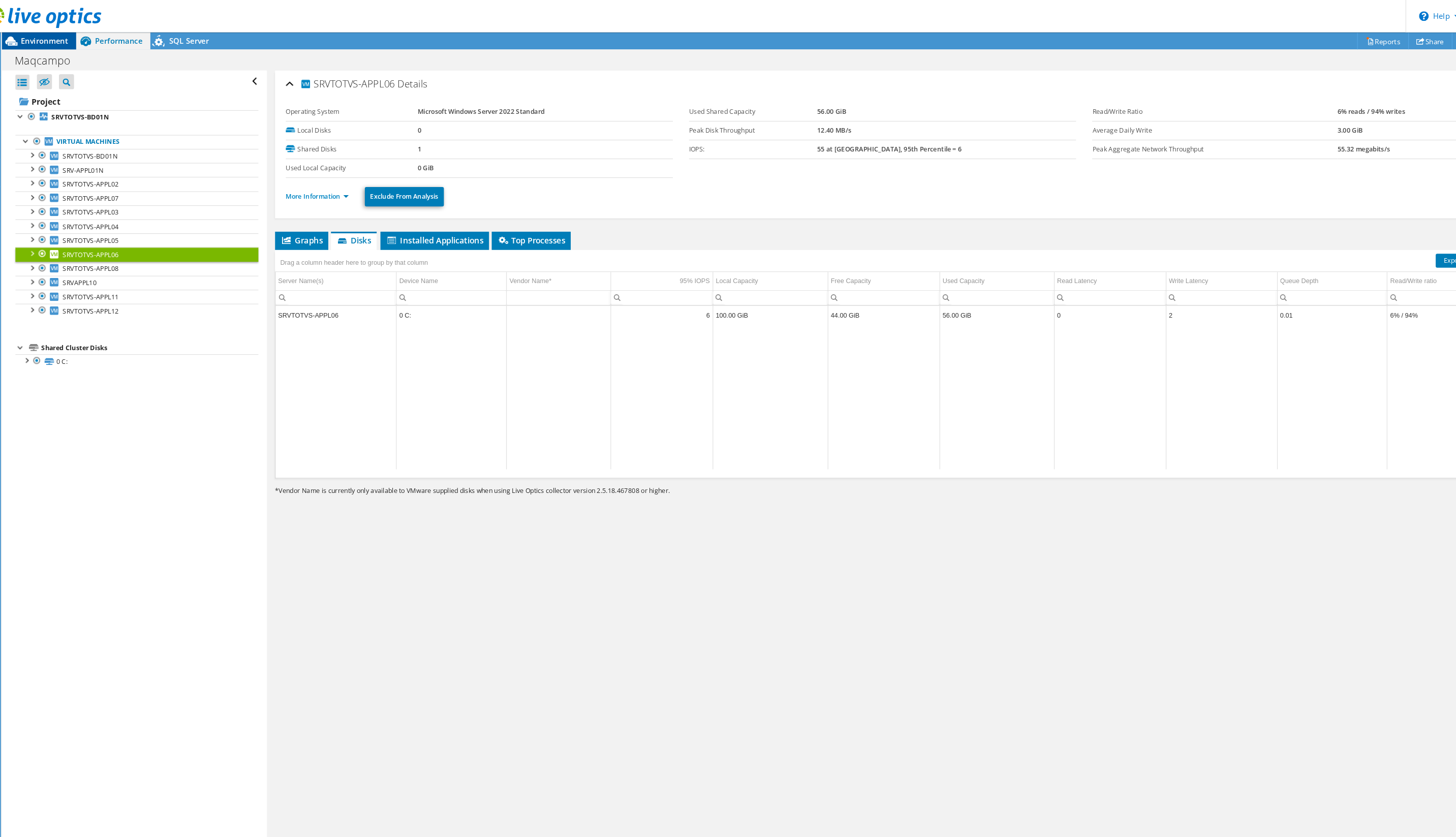
click at [51, 41] on span "Environment" at bounding box center [66, 38] width 45 height 9
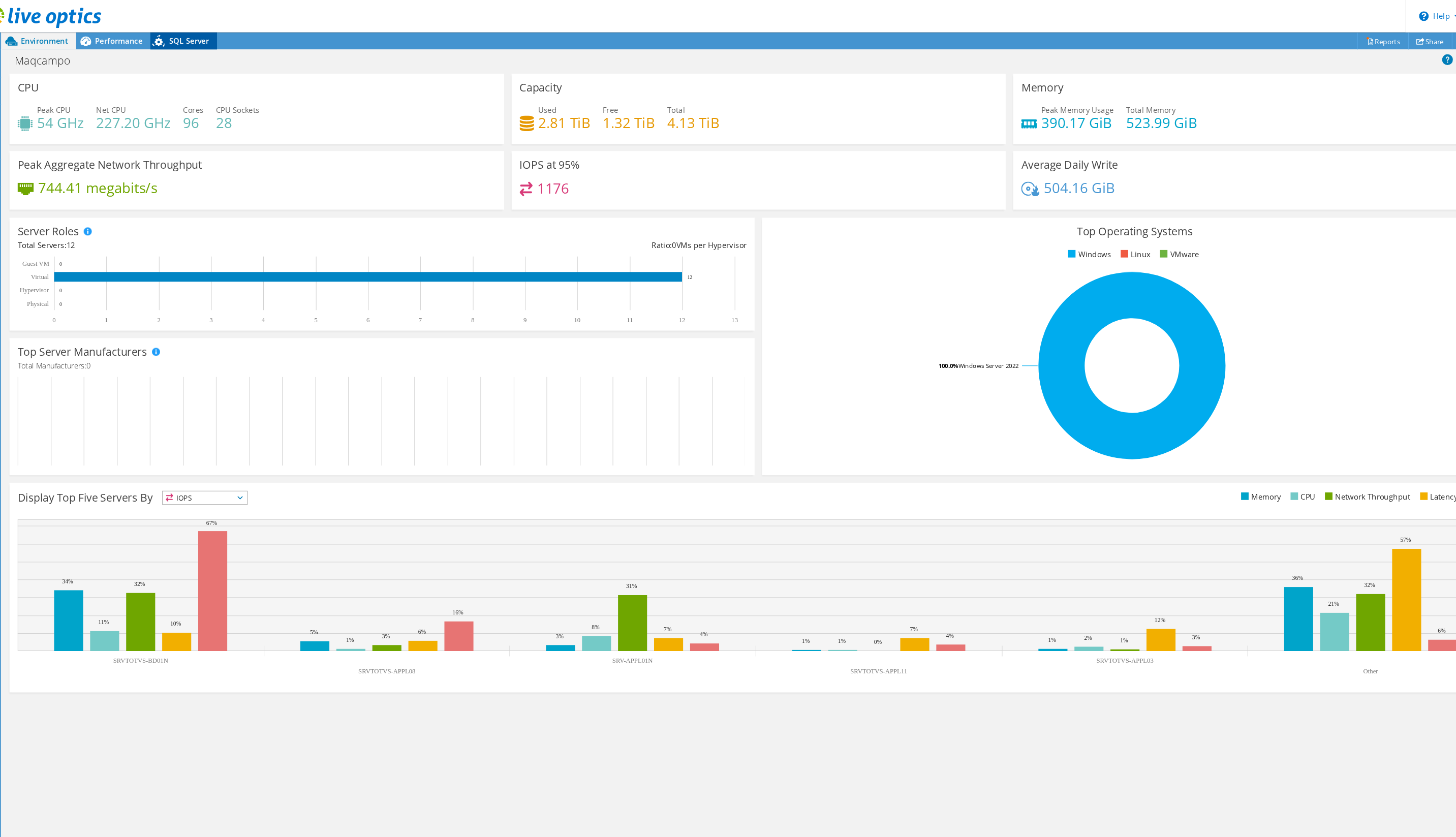
click at [184, 41] on span "SQL Server" at bounding box center [202, 38] width 37 height 9
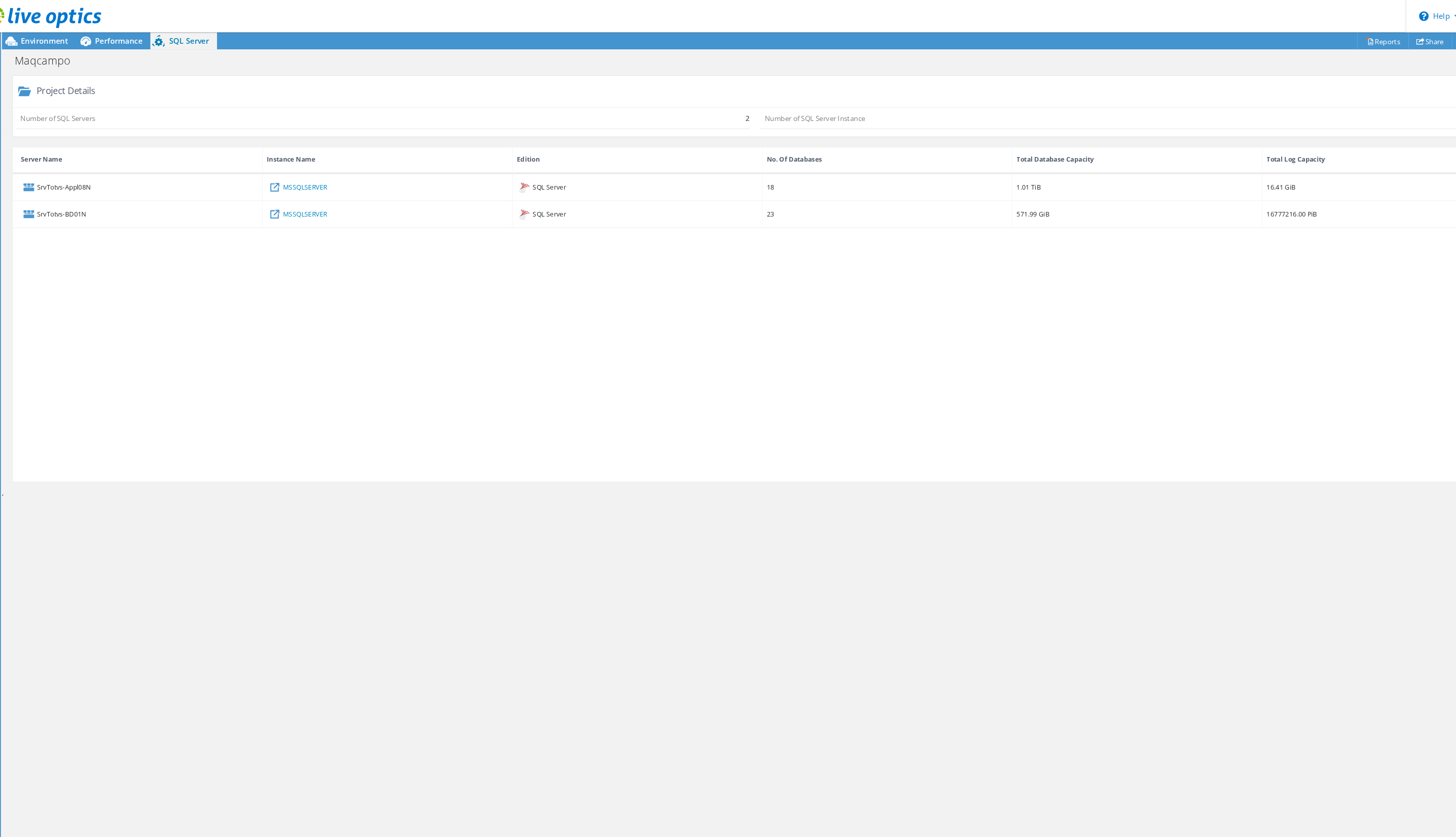
click at [395, 262] on div "SrvTotvs-Appl08N MSSQLSERVER SQL Server 18 1.01 TiB 16.41 GiB SrvTotvs-BD01N MS…" at bounding box center [744, 310] width 1418 height 291
